Goal: Information Seeking & Learning: Learn about a topic

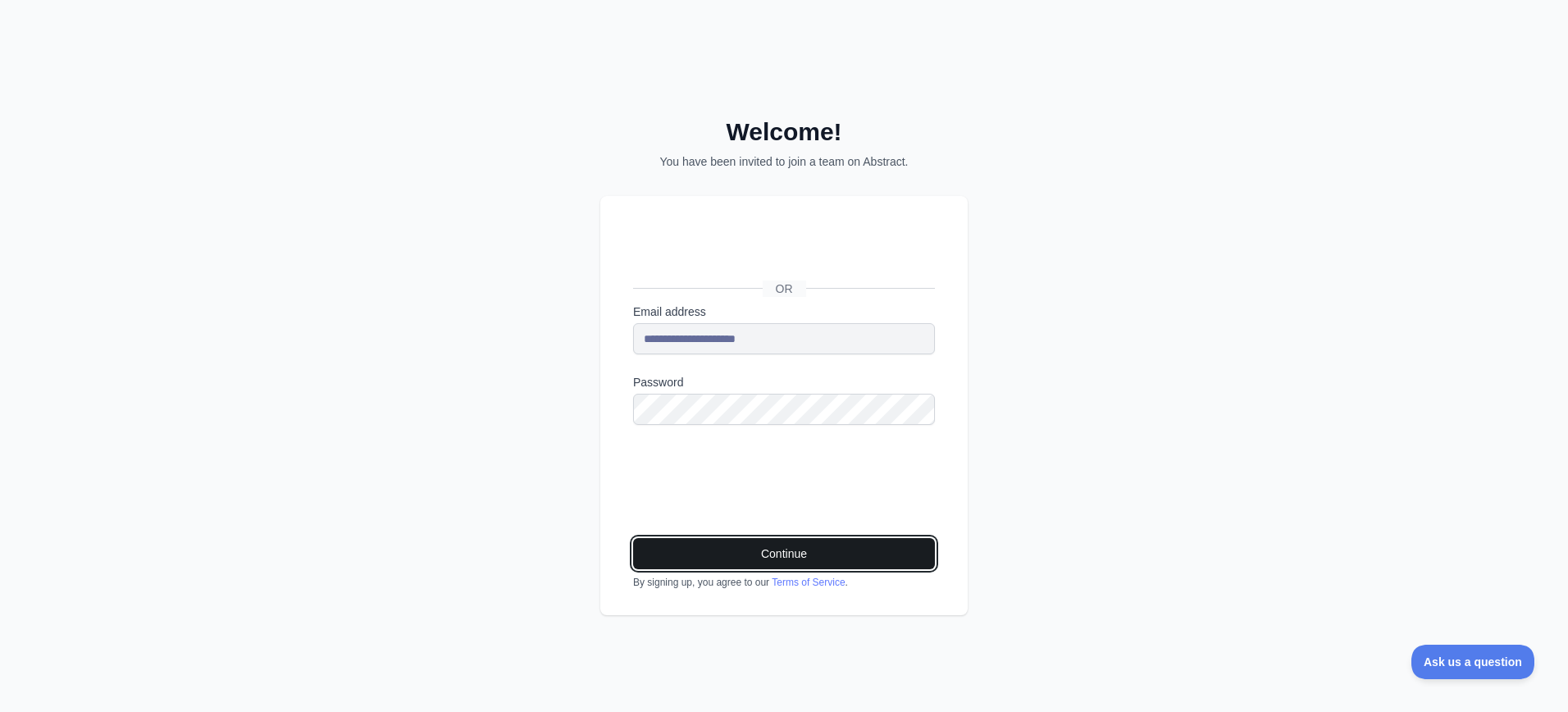
click at [797, 557] on button "Continue" at bounding box center [784, 553] width 302 height 31
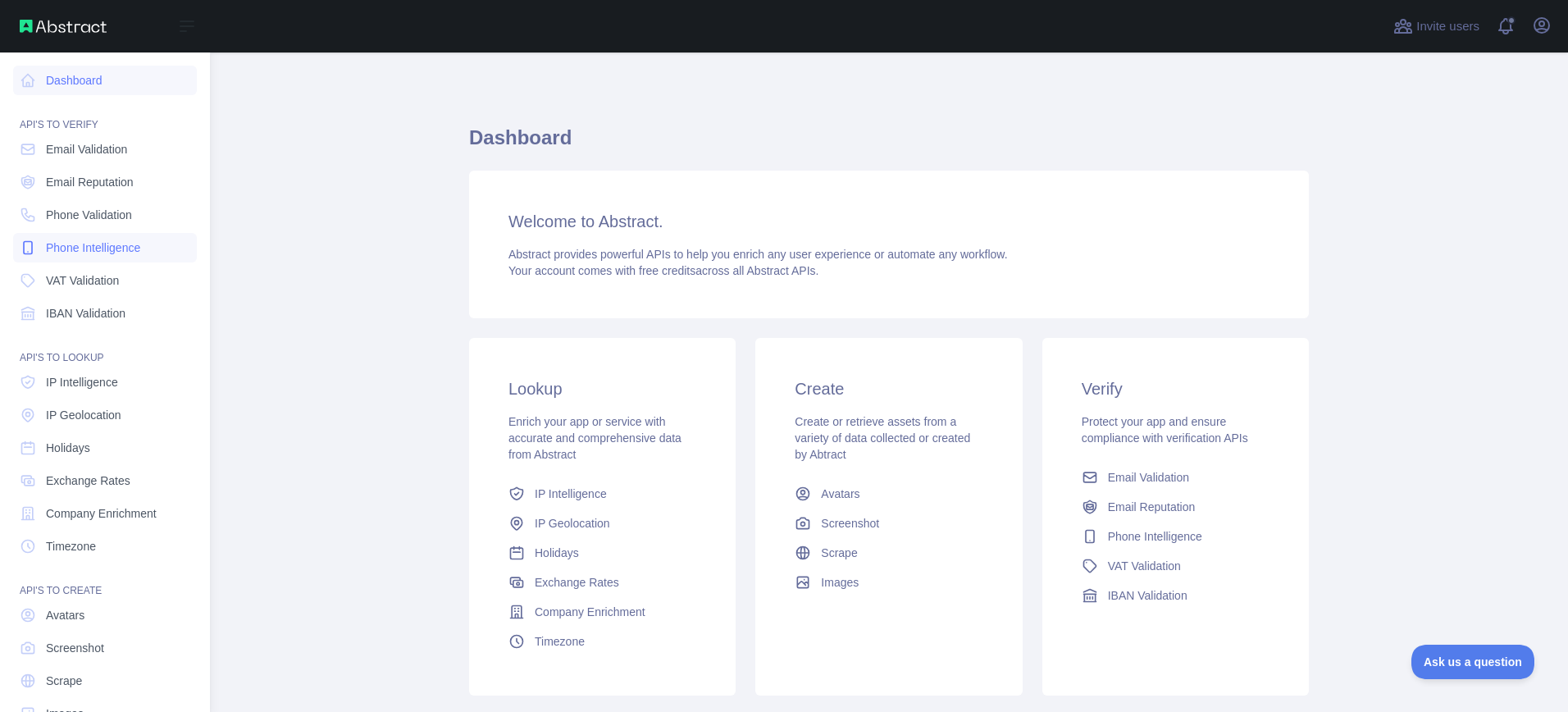
click at [126, 247] on span "Phone Intelligence" at bounding box center [93, 247] width 94 height 16
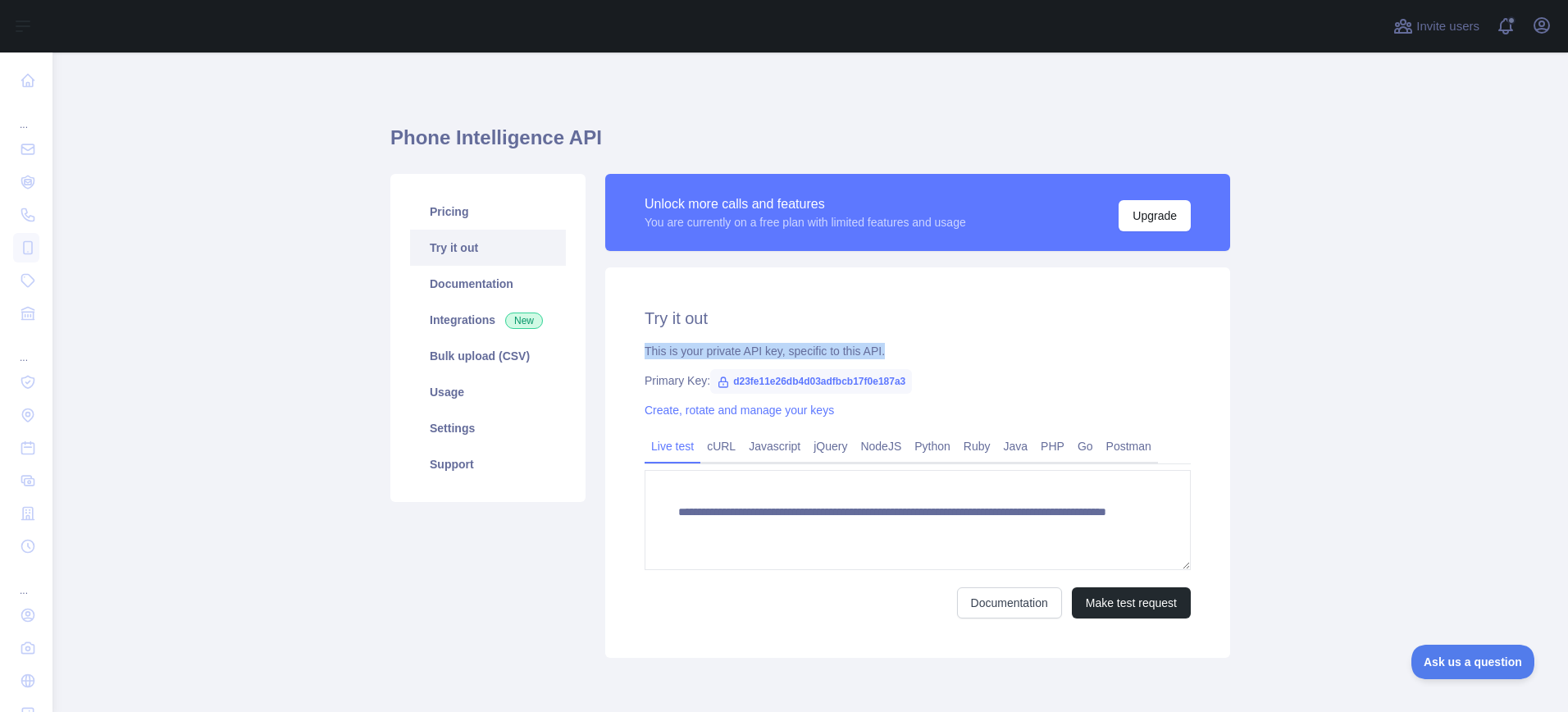
drag, startPoint x: 723, startPoint y: 349, endPoint x: 919, endPoint y: 358, distance: 196.2
click at [919, 358] on div "**********" at bounding box center [918, 462] width 625 height 391
click at [920, 357] on div "This is your private API key, specific to this API." at bounding box center [918, 351] width 547 height 16
drag, startPoint x: 932, startPoint y: 355, endPoint x: 647, endPoint y: 349, distance: 285.1
click at [647, 349] on div "This is your private API key, specific to this API." at bounding box center [918, 351] width 547 height 16
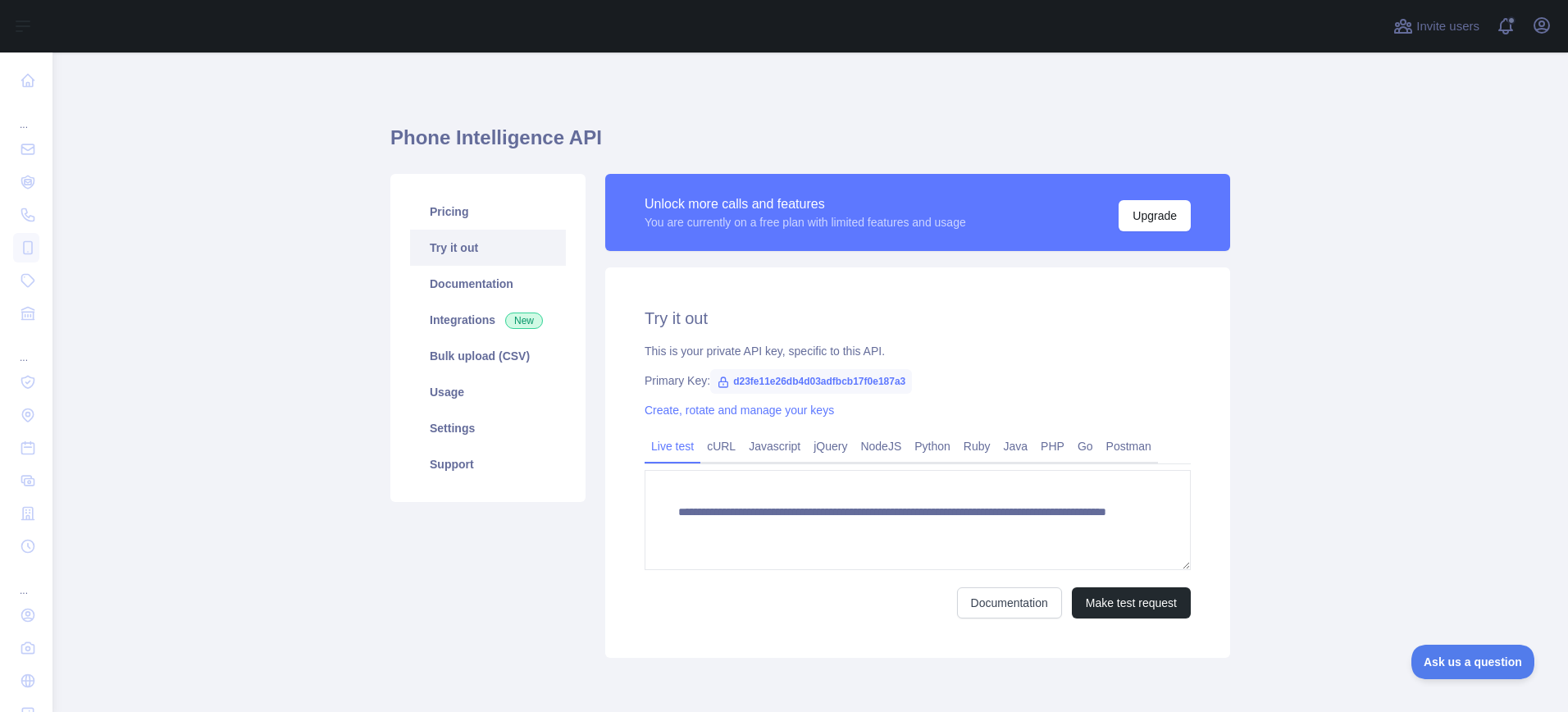
click at [644, 340] on div "**********" at bounding box center [918, 462] width 625 height 391
drag, startPoint x: 933, startPoint y: 355, endPoint x: 707, endPoint y: 333, distance: 227.1
click at [707, 333] on div "**********" at bounding box center [918, 462] width 625 height 391
click at [667, 410] on link "Create, rotate and manage your keys" at bounding box center [739, 409] width 190 height 13
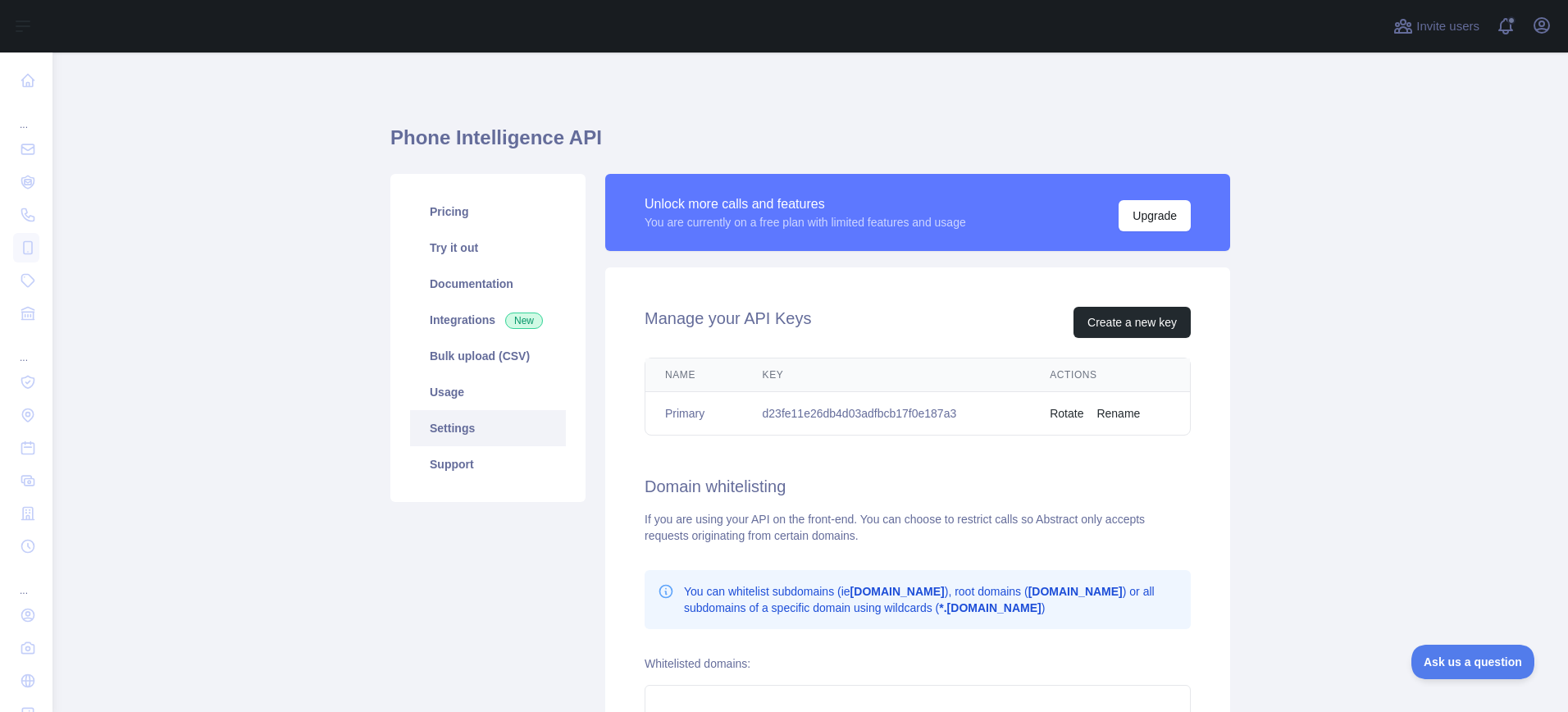
click at [861, 415] on td "d23fe11e26db4d03adfbcb17f0e187a3" at bounding box center [887, 413] width 288 height 44
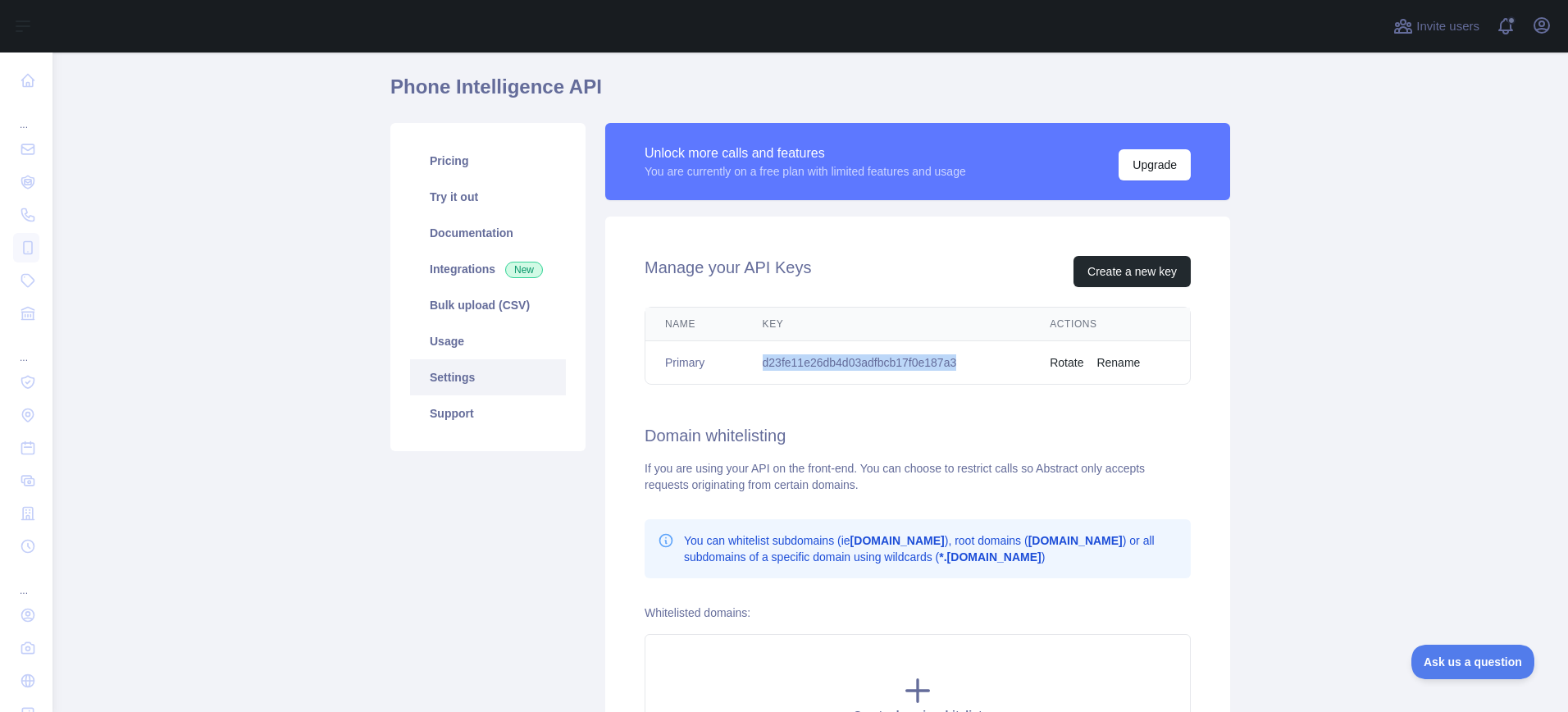
scroll to position [134, 0]
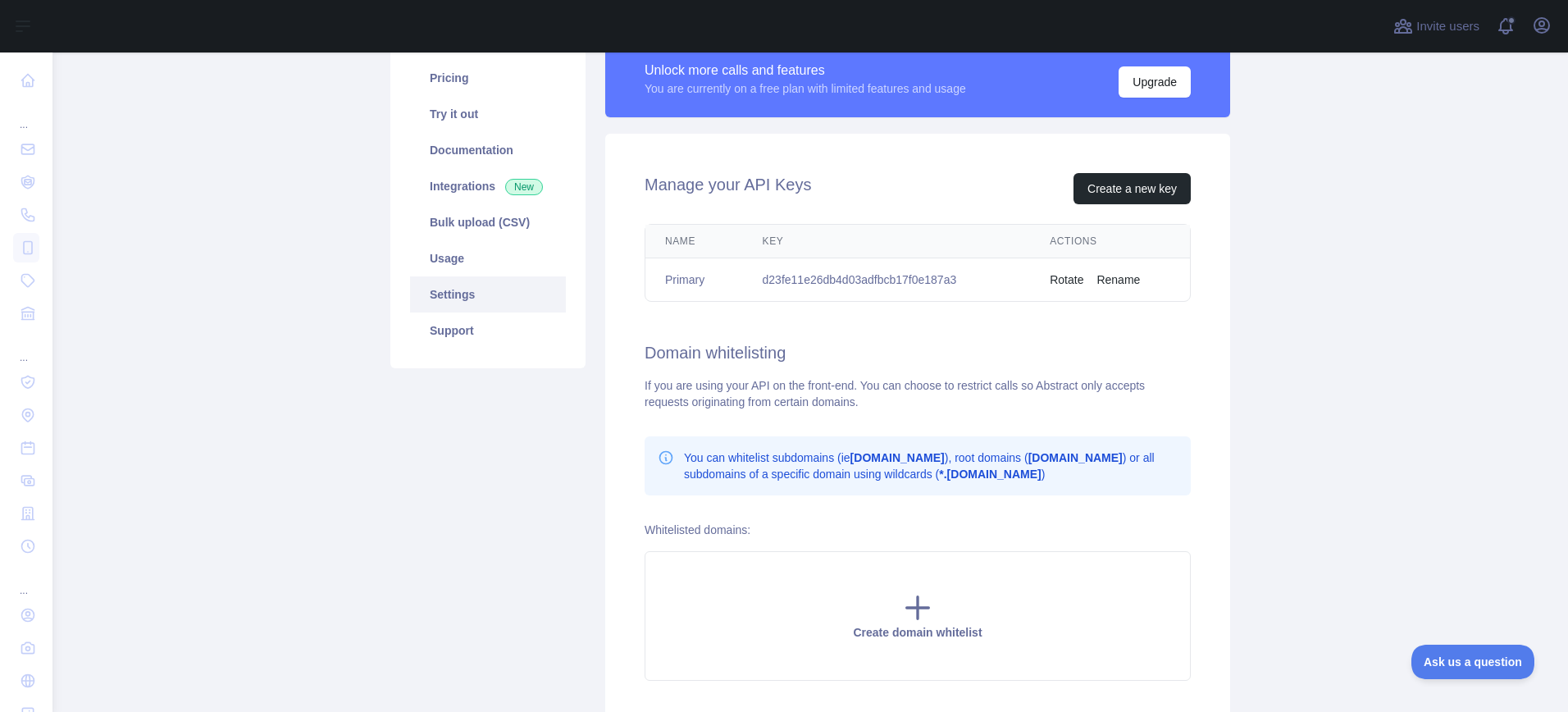
scroll to position [68, 0]
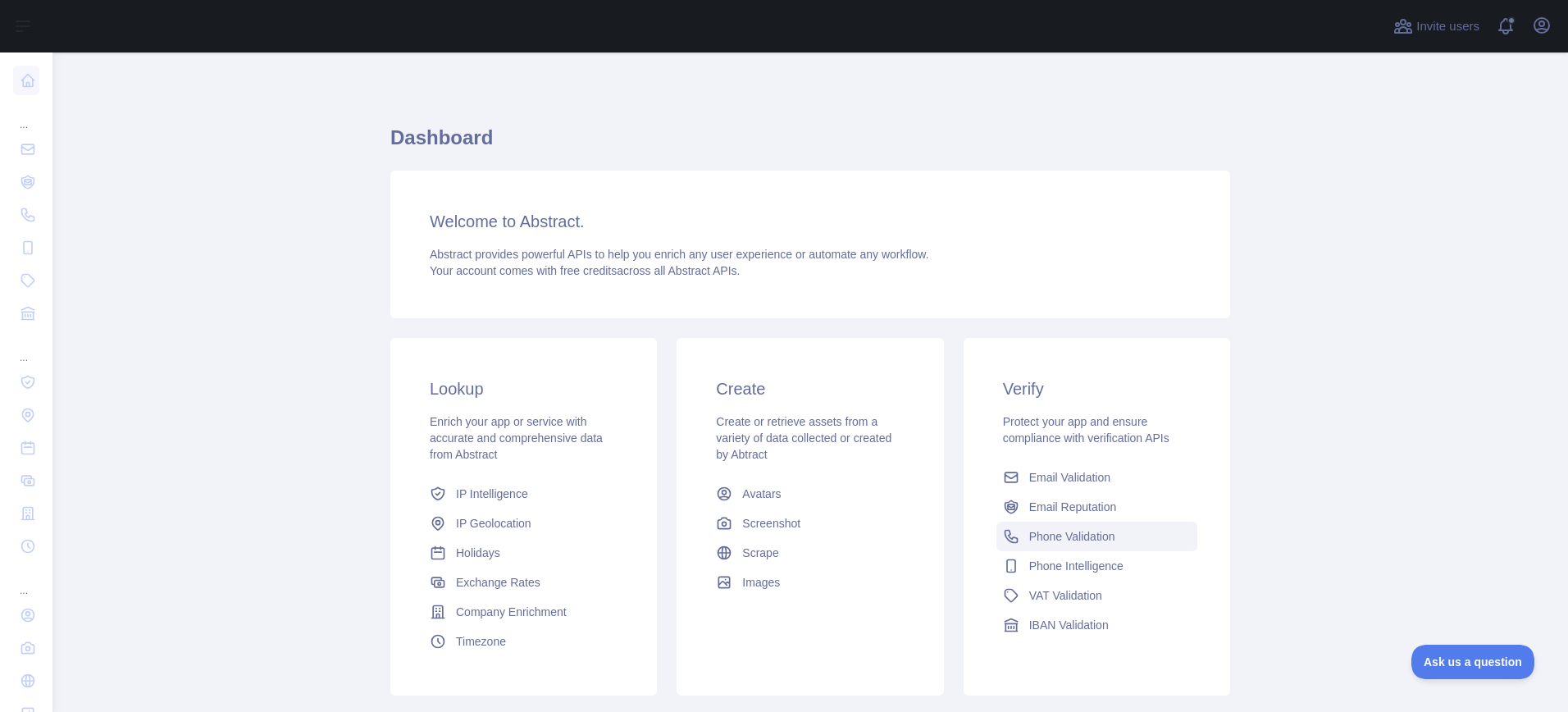
click at [1105, 536] on span "Phone Validation" at bounding box center [1072, 536] width 86 height 16
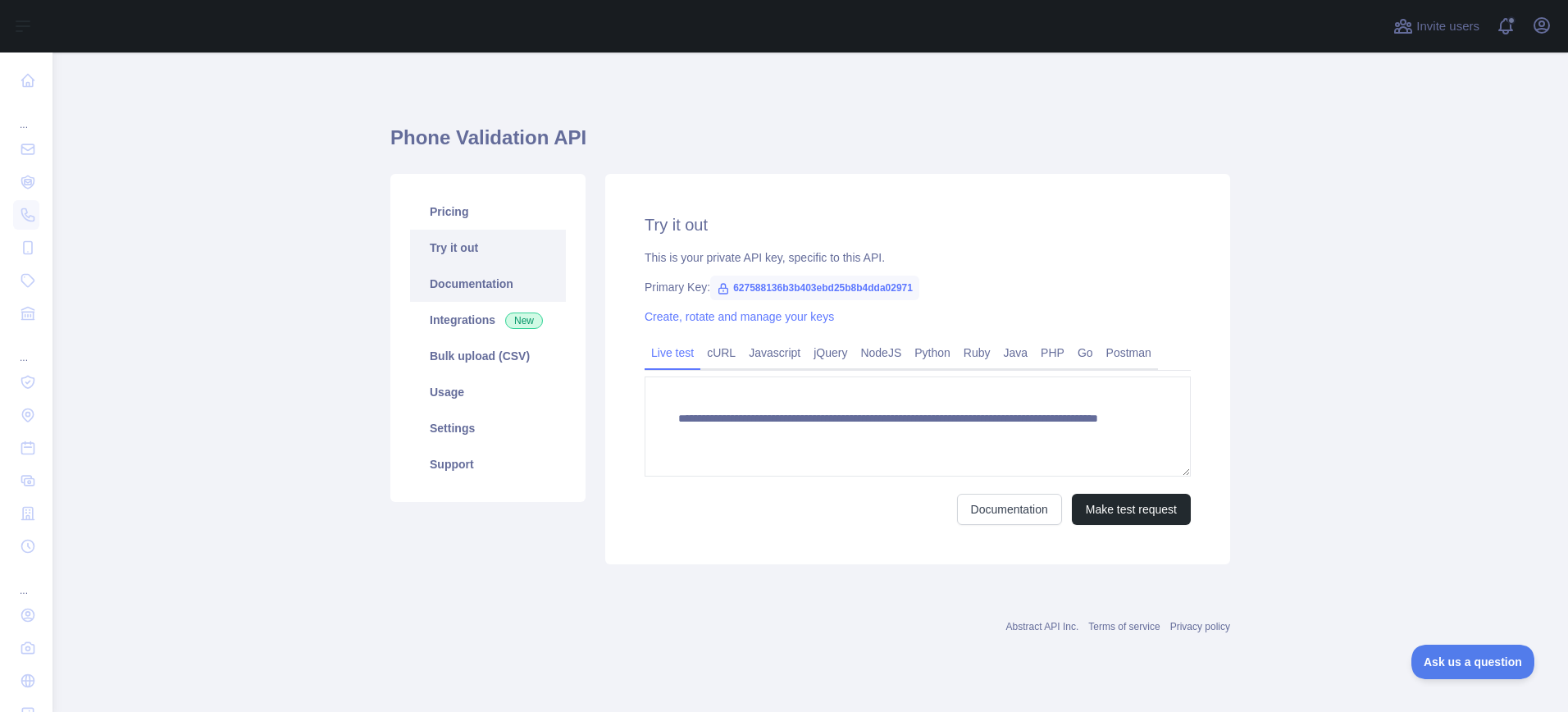
click at [491, 283] on link "Documentation" at bounding box center [488, 283] width 156 height 36
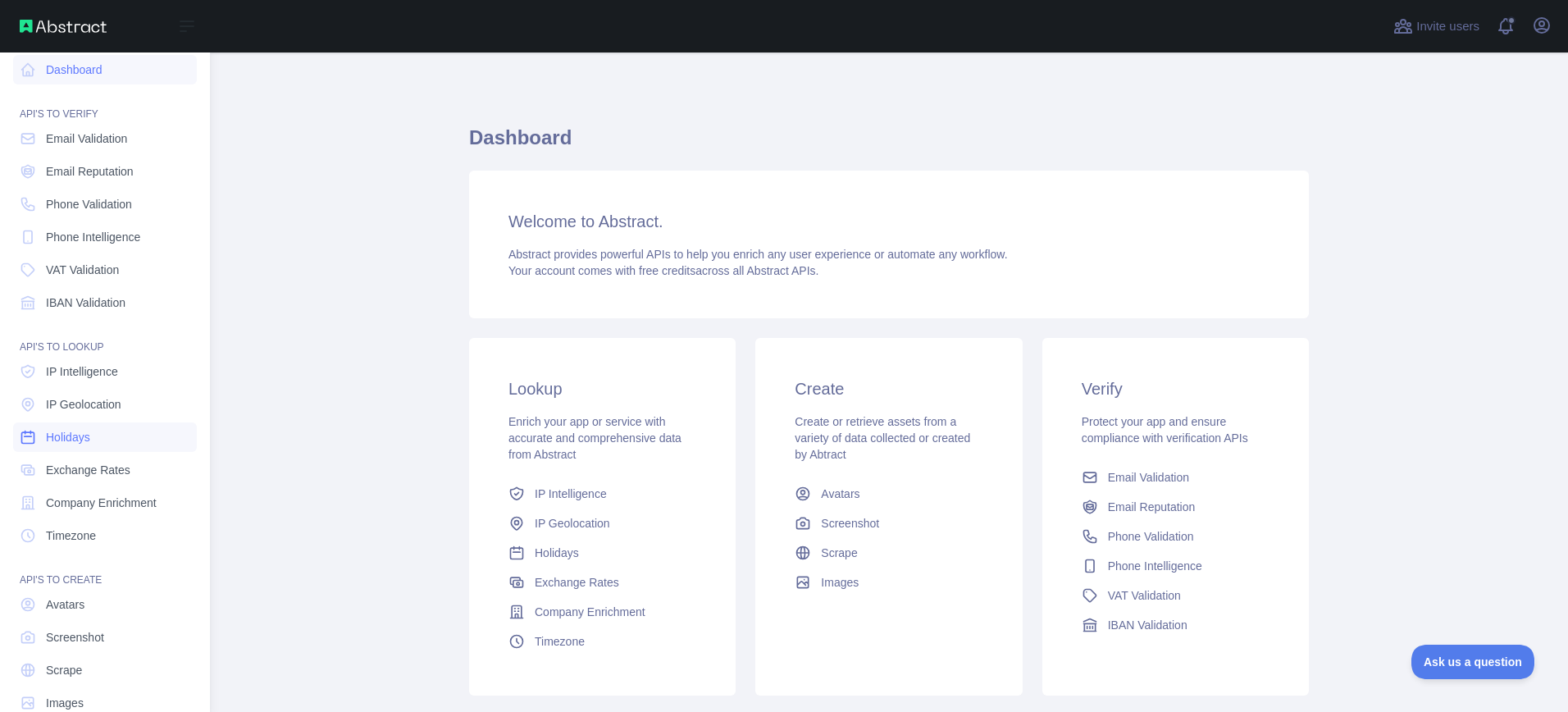
scroll to position [43, 0]
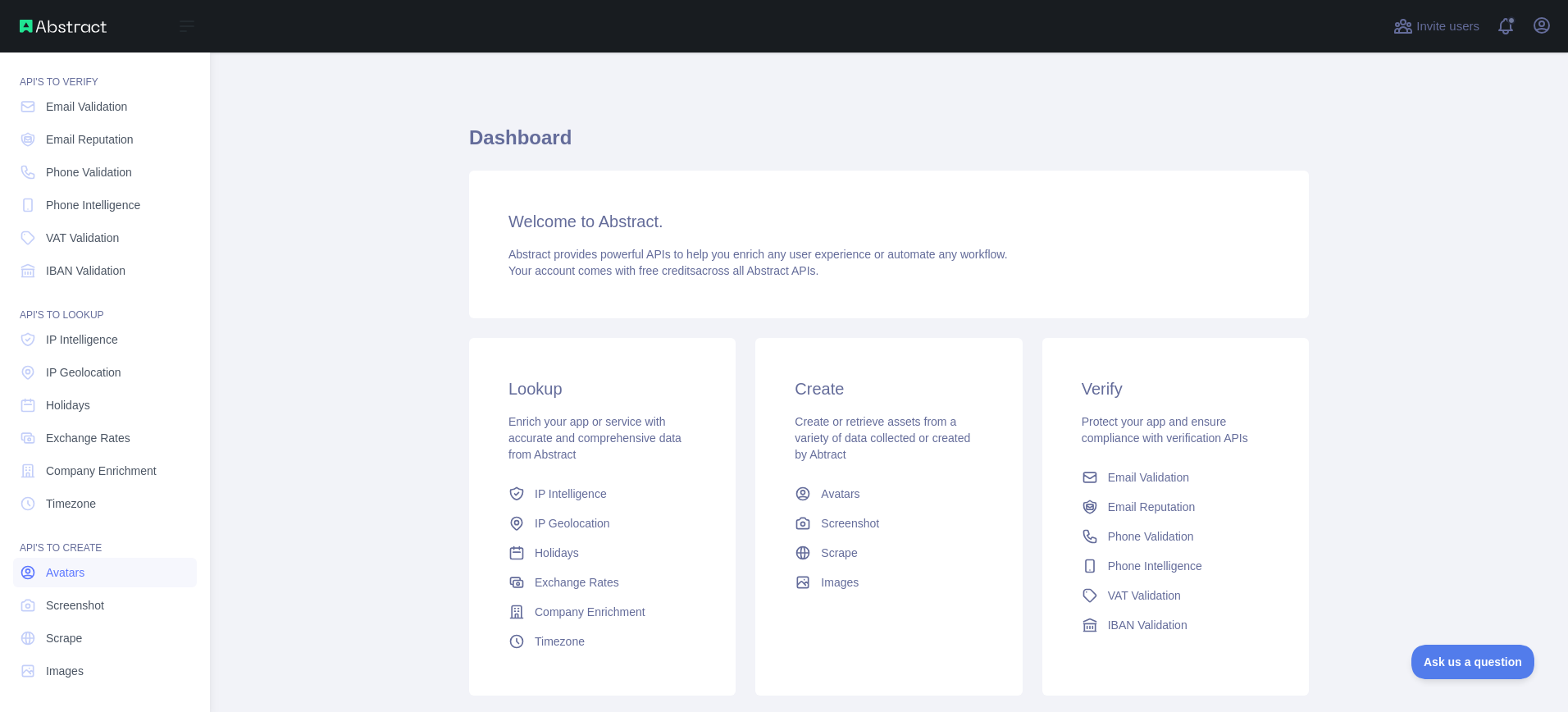
click at [100, 578] on link "Avatars" at bounding box center [105, 571] width 183 height 29
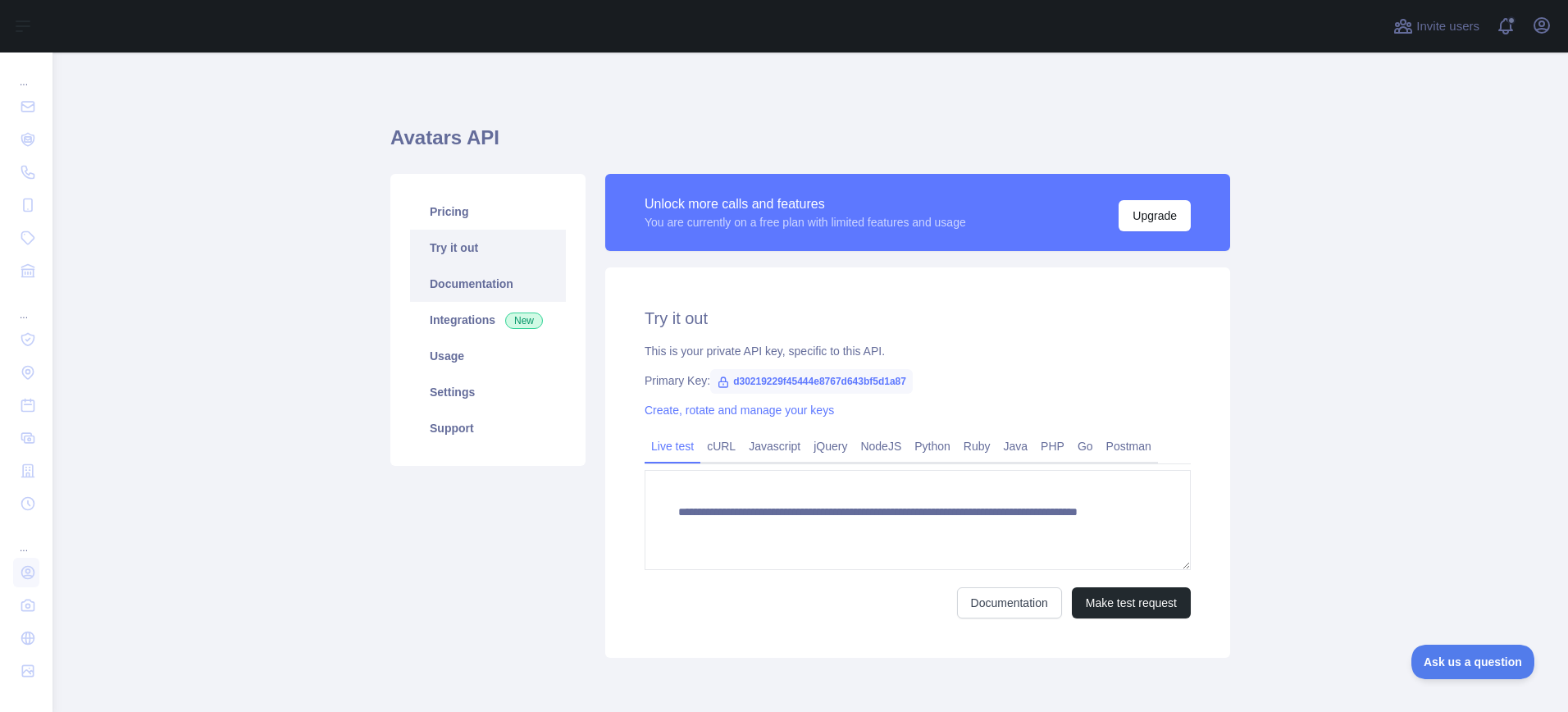
click at [468, 287] on link "Documentation" at bounding box center [488, 283] width 156 height 36
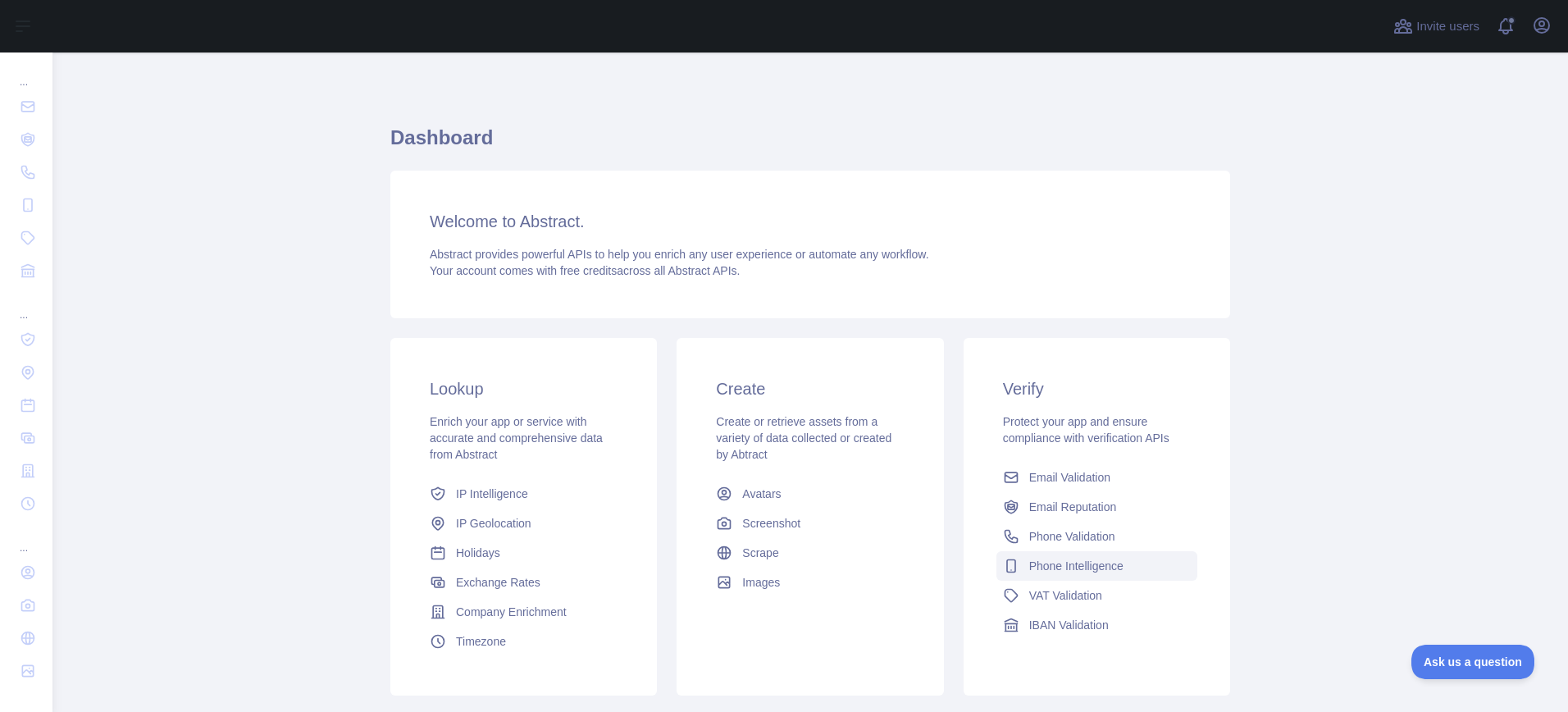
click at [1099, 567] on span "Phone Intelligence" at bounding box center [1076, 565] width 94 height 16
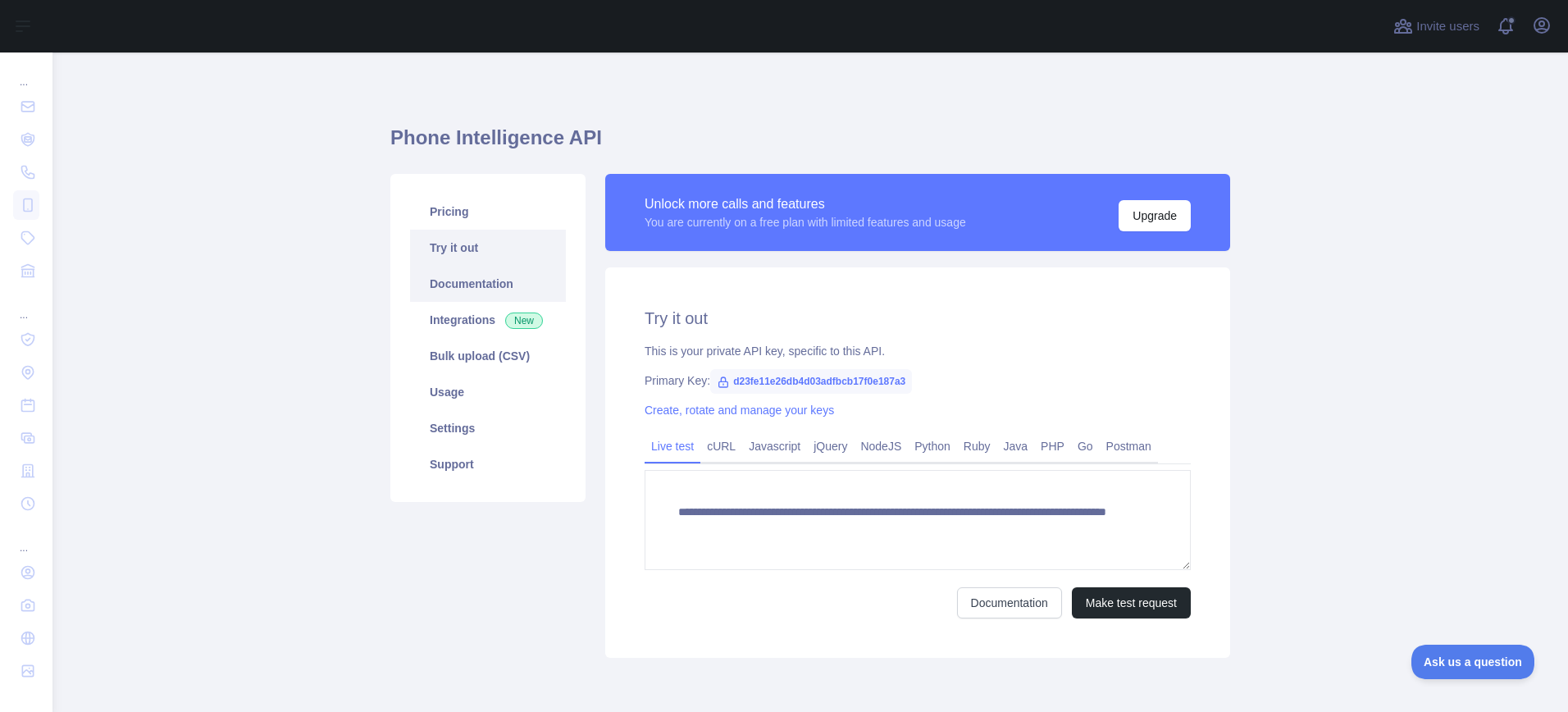
click at [476, 287] on link "Documentation" at bounding box center [488, 283] width 156 height 36
